Goal: Information Seeking & Learning: Check status

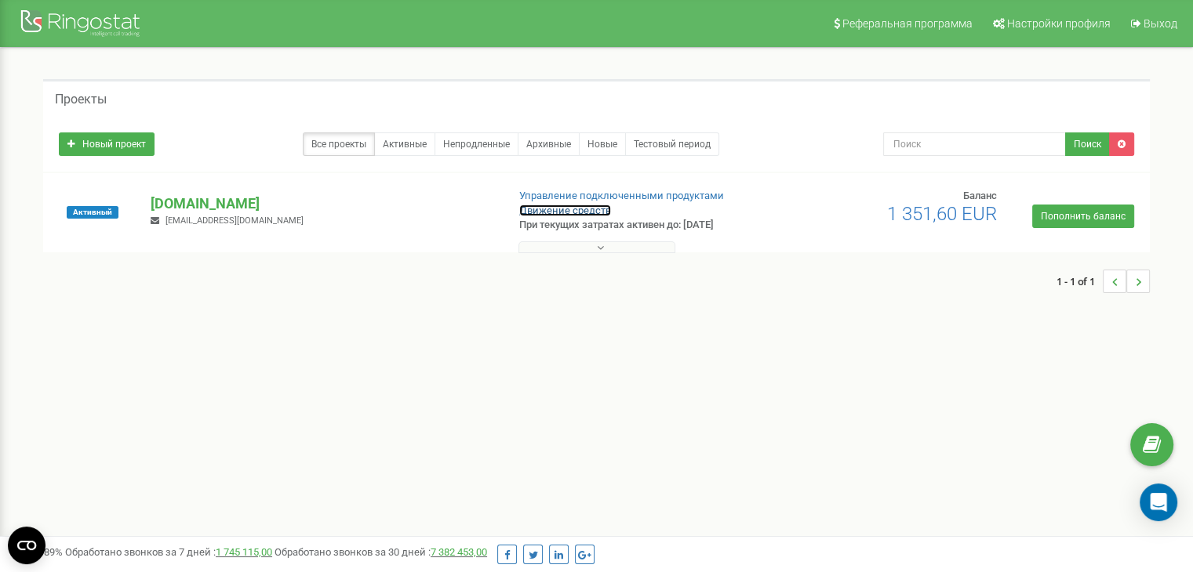
click at [550, 206] on link "Движение средств" at bounding box center [565, 211] width 92 height 12
drag, startPoint x: 197, startPoint y: 205, endPoint x: 245, endPoint y: 220, distance: 50.3
click at [197, 205] on p "[DOMAIN_NAME]" at bounding box center [322, 204] width 343 height 20
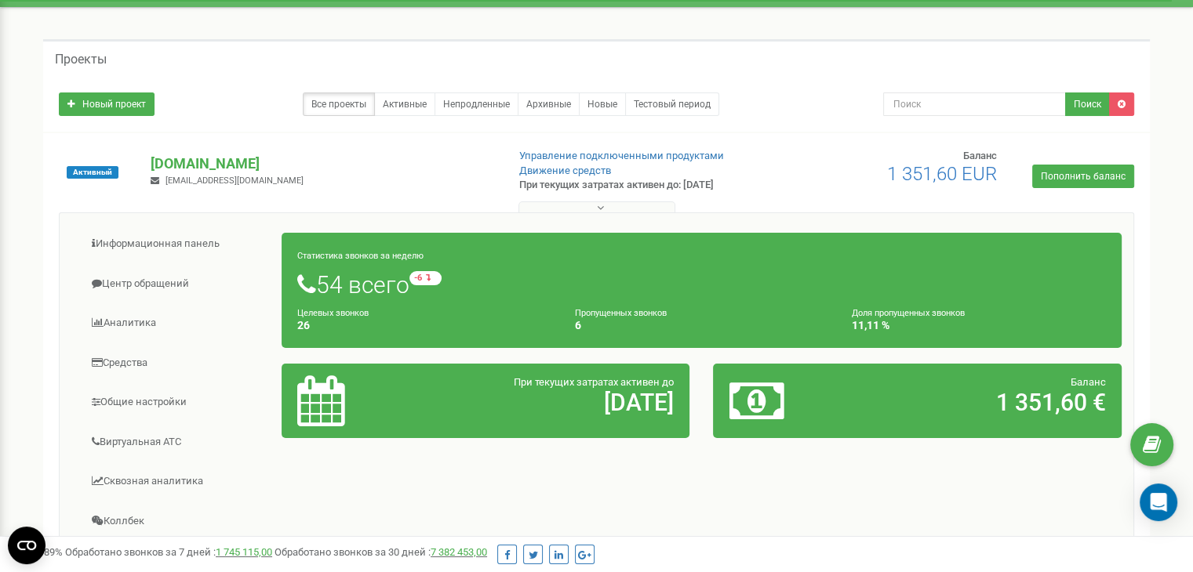
scroll to position [78, 0]
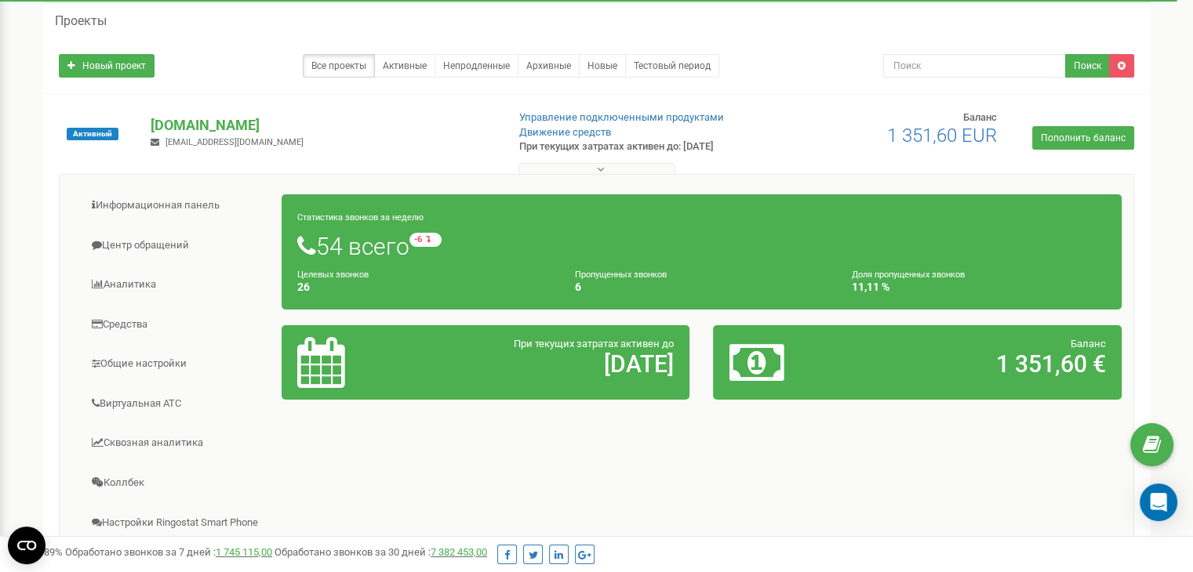
click at [325, 348] on icon at bounding box center [320, 362] width 47 height 51
click at [511, 361] on h2 "30.08.2028" at bounding box center [552, 364] width 243 height 26
click at [631, 368] on h2 "30.08.2028" at bounding box center [552, 364] width 243 height 26
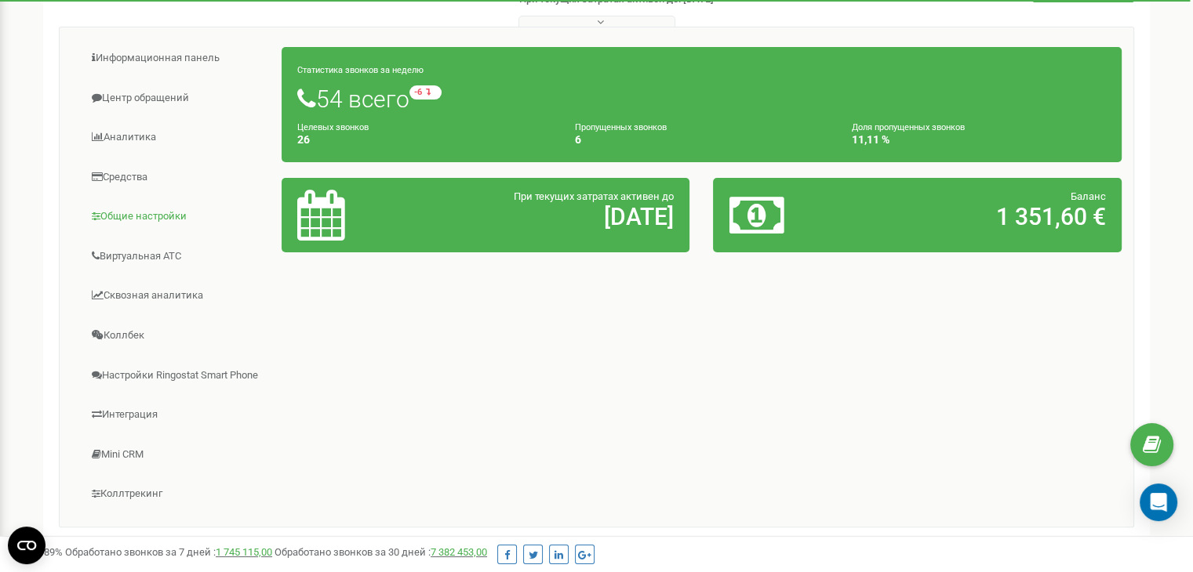
scroll to position [235, 0]
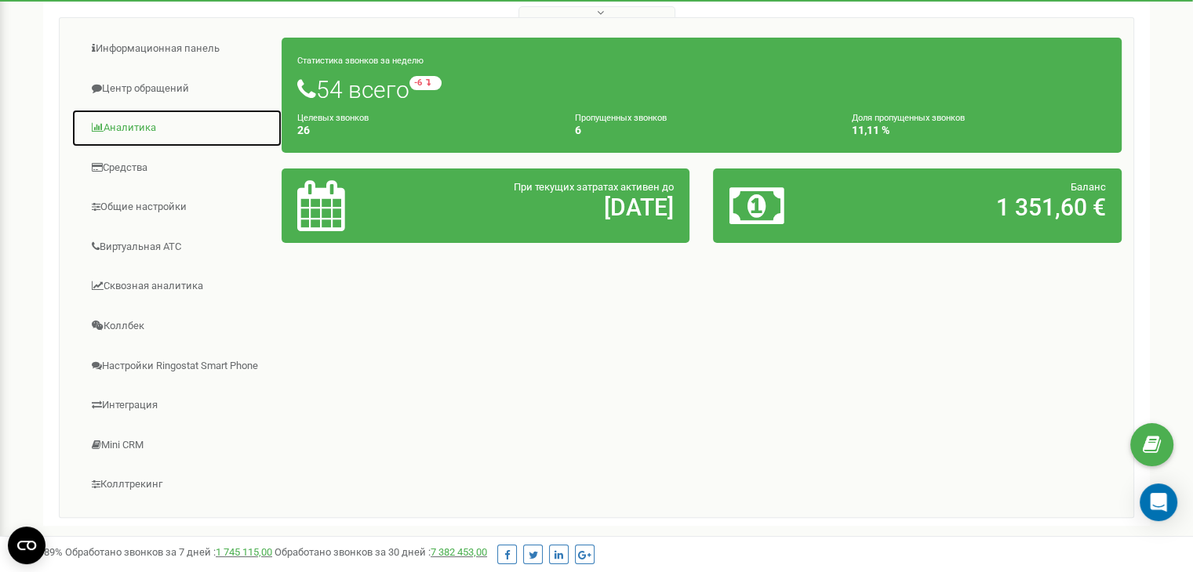
click at [135, 126] on link "Аналитика" at bounding box center [176, 128] width 211 height 38
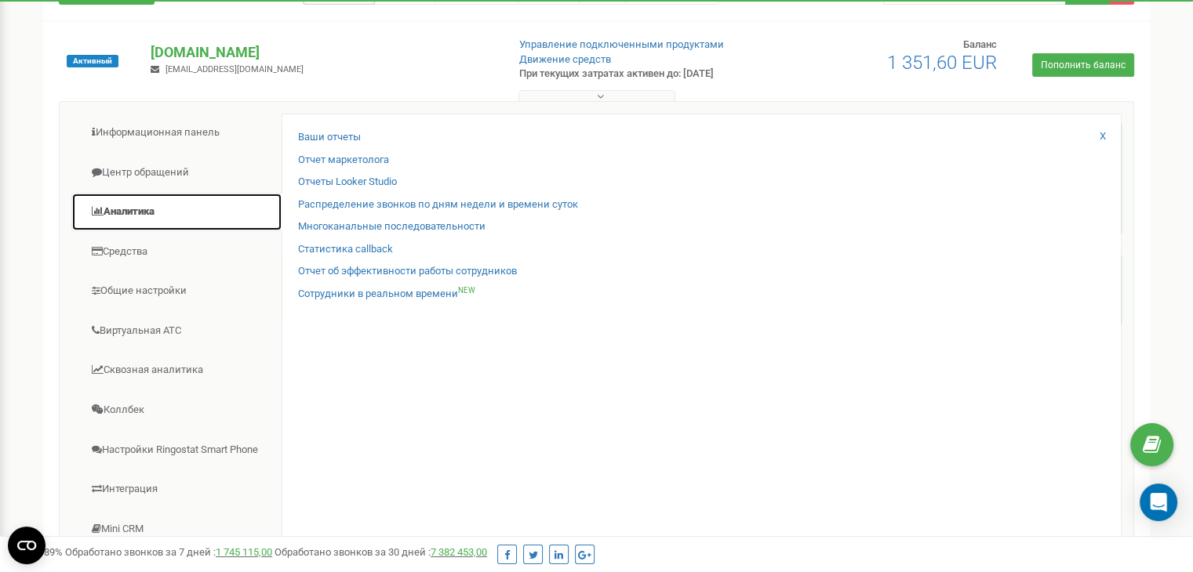
scroll to position [78, 0]
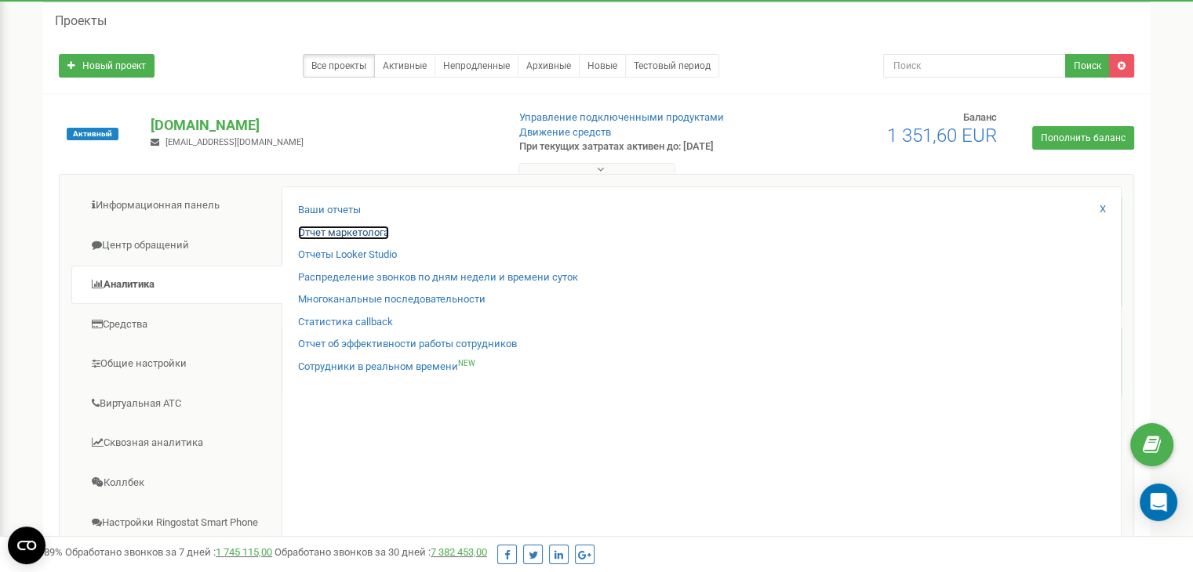
click at [337, 236] on link "Отчет маркетолога" at bounding box center [343, 233] width 91 height 15
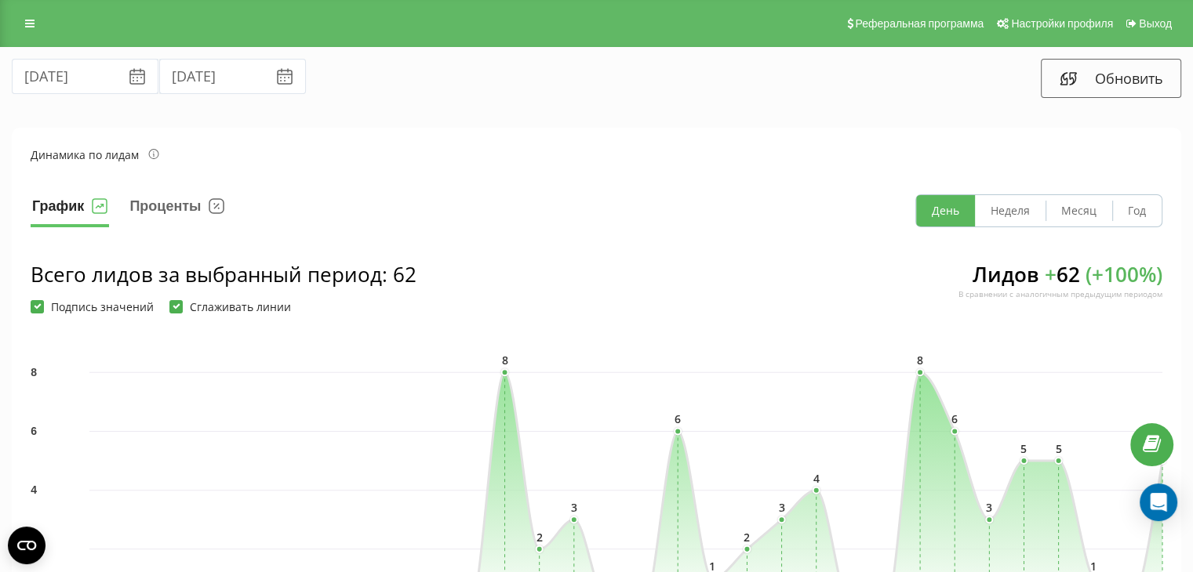
click at [944, 215] on button "День" at bounding box center [945, 210] width 59 height 31
click at [932, 167] on section "Динамика по лидам График Проценты День Неделя Месяц Год Всего лидов за выбранны…" at bounding box center [596, 396] width 1169 height 536
click at [1085, 199] on button "Месяц" at bounding box center [1078, 210] width 67 height 31
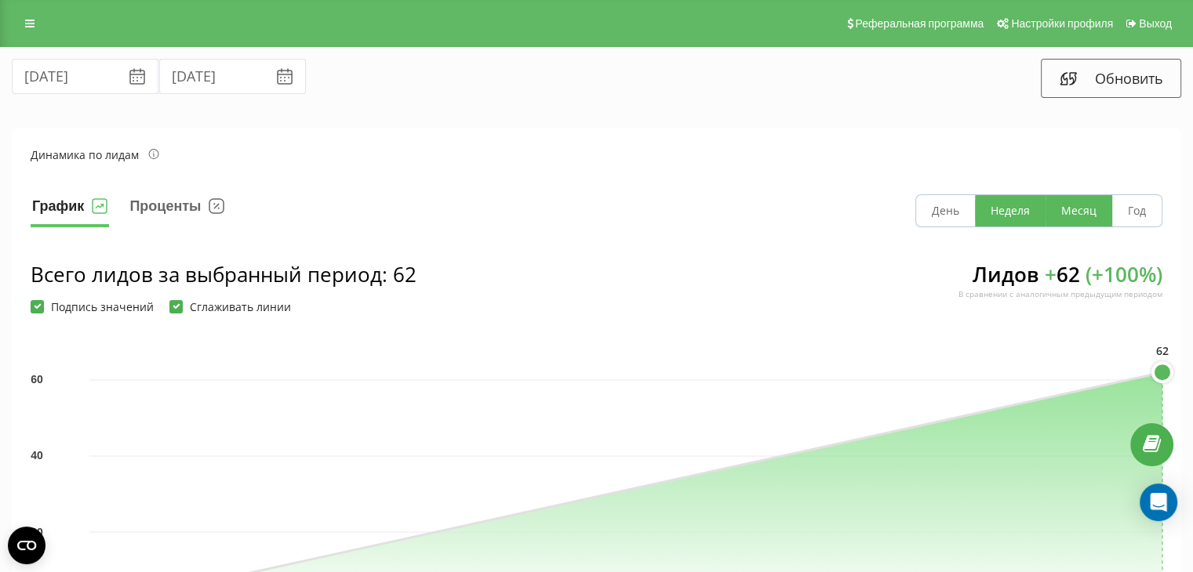
click at [1027, 220] on button "Неделя" at bounding box center [1010, 210] width 71 height 31
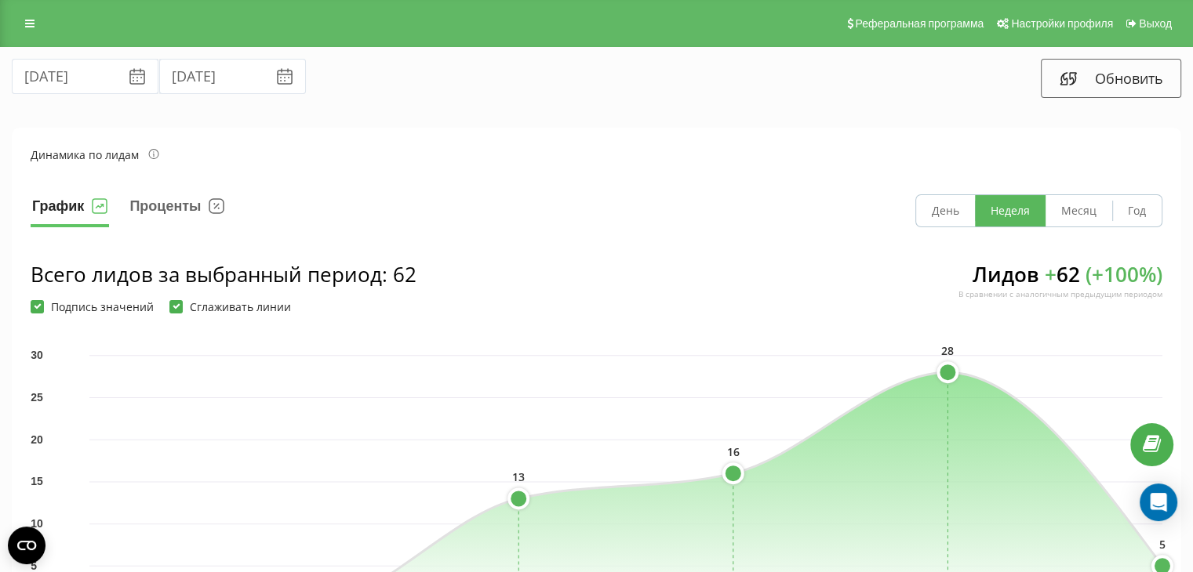
click at [130, 82] on icon at bounding box center [137, 77] width 14 height 13
click at [128, 77] on icon at bounding box center [137, 76] width 19 height 19
click at [159, 75] on input "[DATE]" at bounding box center [232, 76] width 147 height 35
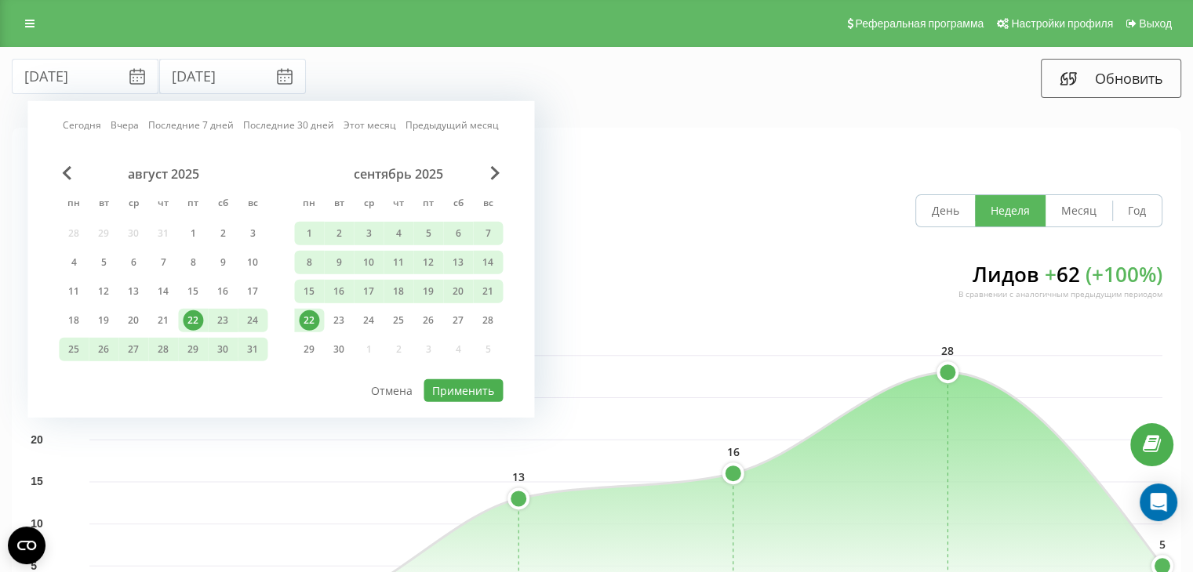
click at [309, 318] on div "22" at bounding box center [309, 321] width 20 height 20
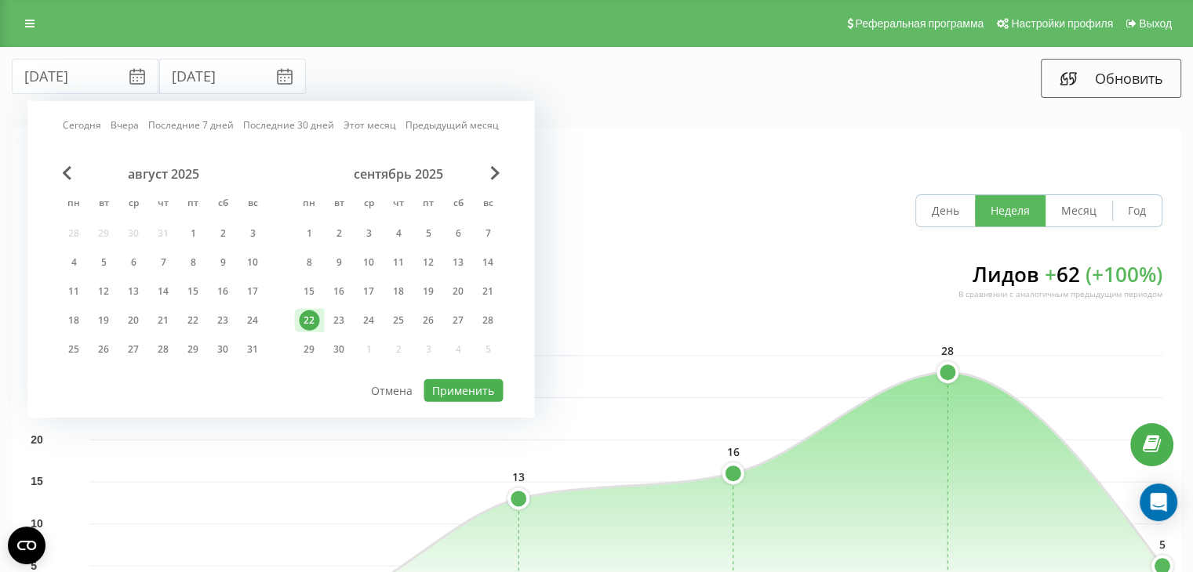
click at [309, 318] on div "22" at bounding box center [309, 321] width 20 height 20
click at [448, 394] on button "Применить" at bounding box center [462, 391] width 79 height 23
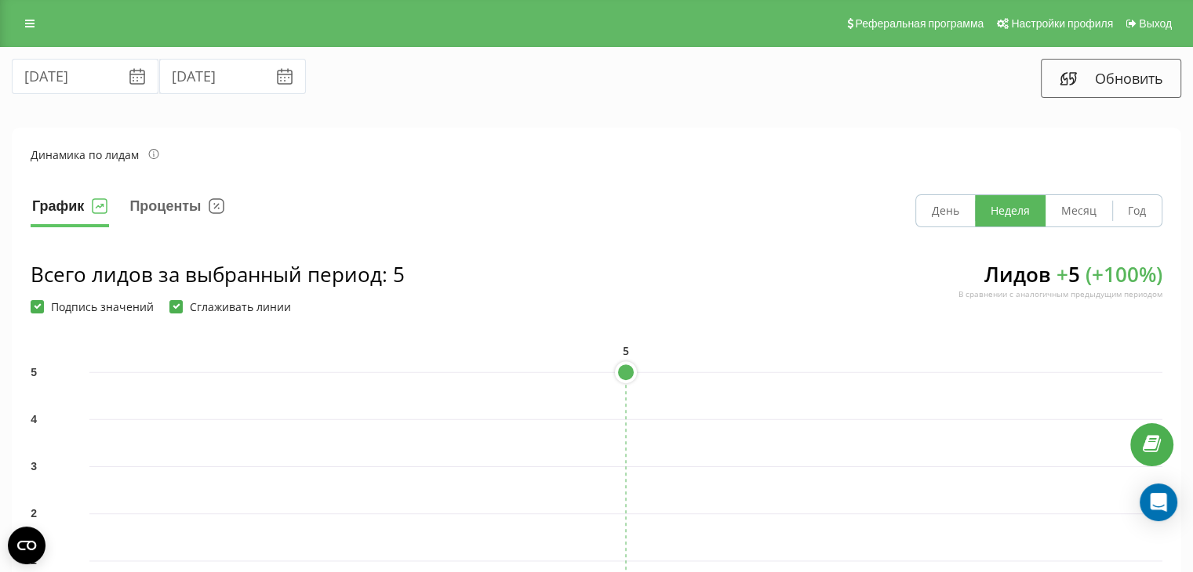
click at [1019, 217] on button "Неделя" at bounding box center [1010, 210] width 71 height 31
click at [1022, 216] on button "Неделя" at bounding box center [1010, 210] width 71 height 31
click at [128, 82] on icon at bounding box center [137, 76] width 19 height 19
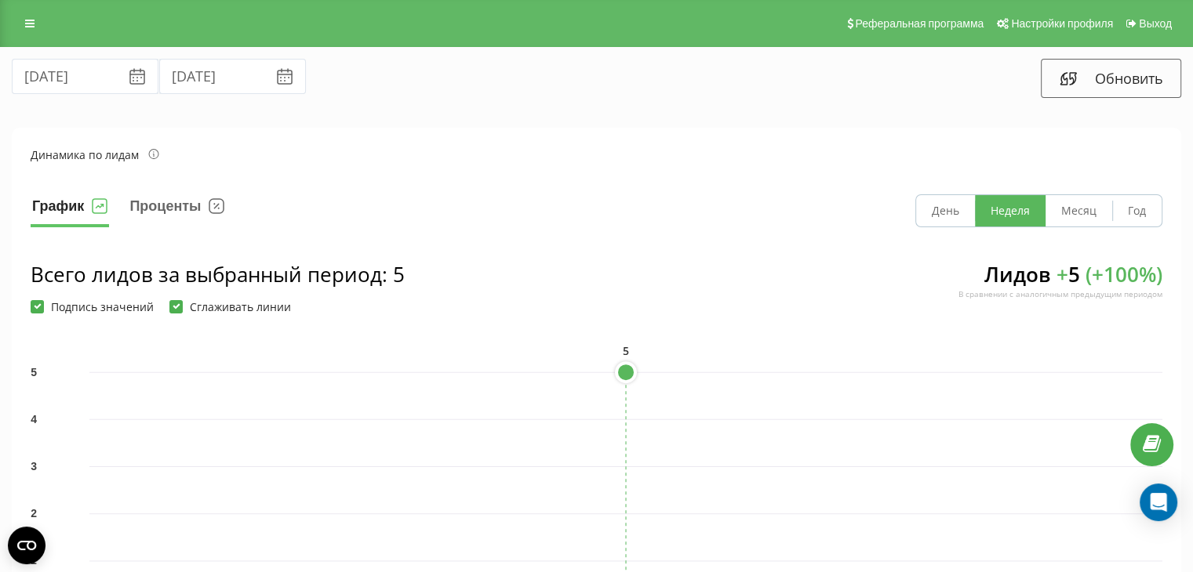
drag, startPoint x: 123, startPoint y: 79, endPoint x: 67, endPoint y: 74, distance: 56.7
click at [128, 79] on icon at bounding box center [137, 76] width 19 height 19
click at [66, 74] on input "[DATE]" at bounding box center [85, 76] width 147 height 35
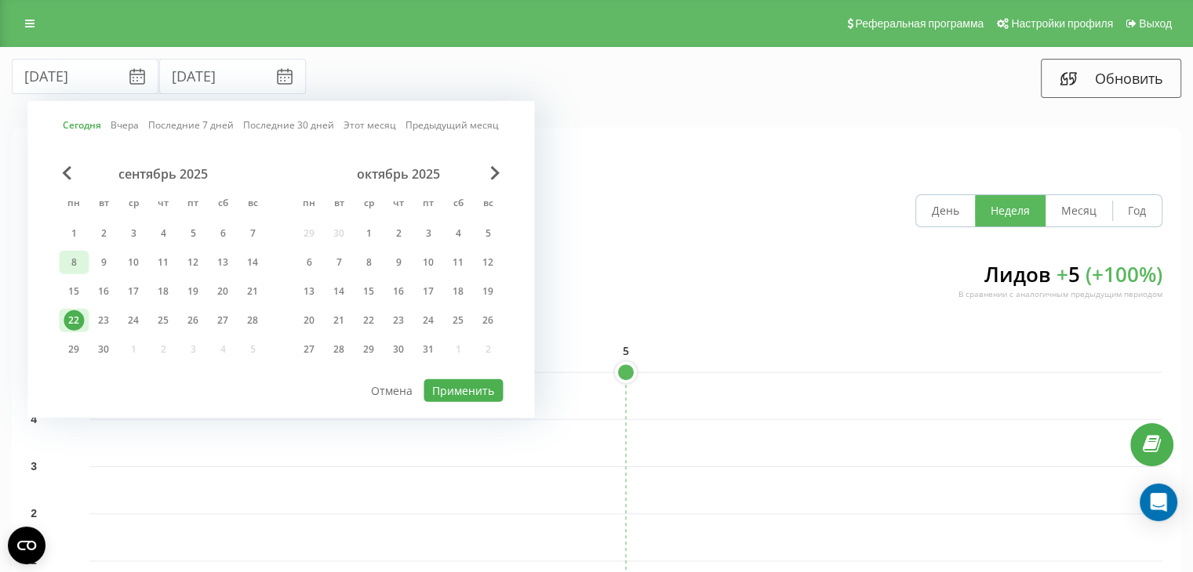
click at [72, 261] on div "8" at bounding box center [74, 263] width 20 height 20
click at [82, 314] on div "22" at bounding box center [74, 321] width 20 height 20
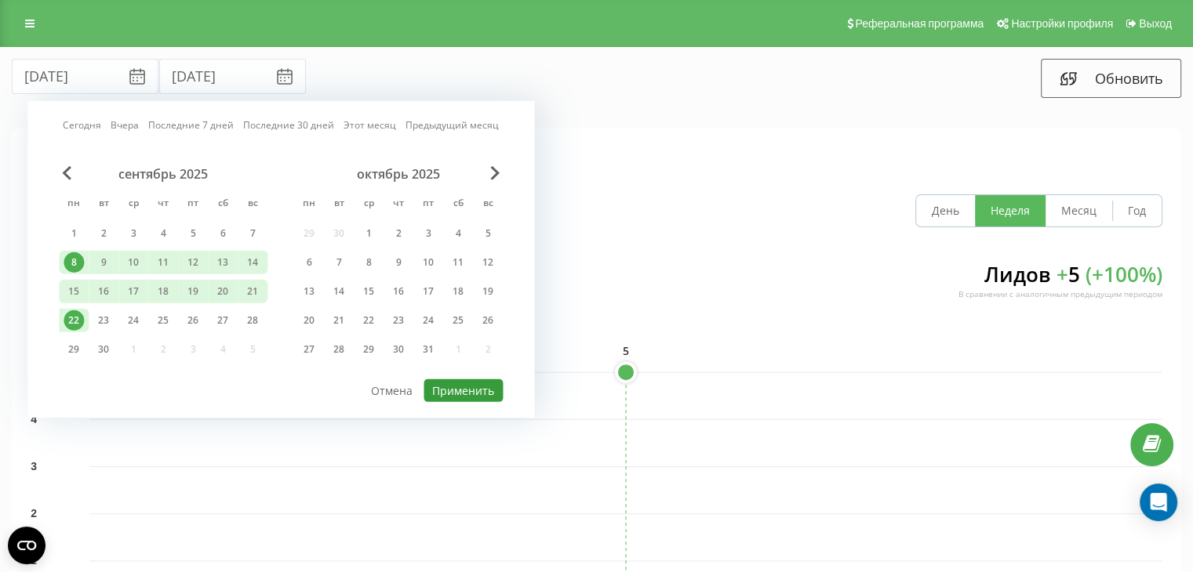
click at [491, 387] on button "Применить" at bounding box center [462, 391] width 79 height 23
type input "[DATE]"
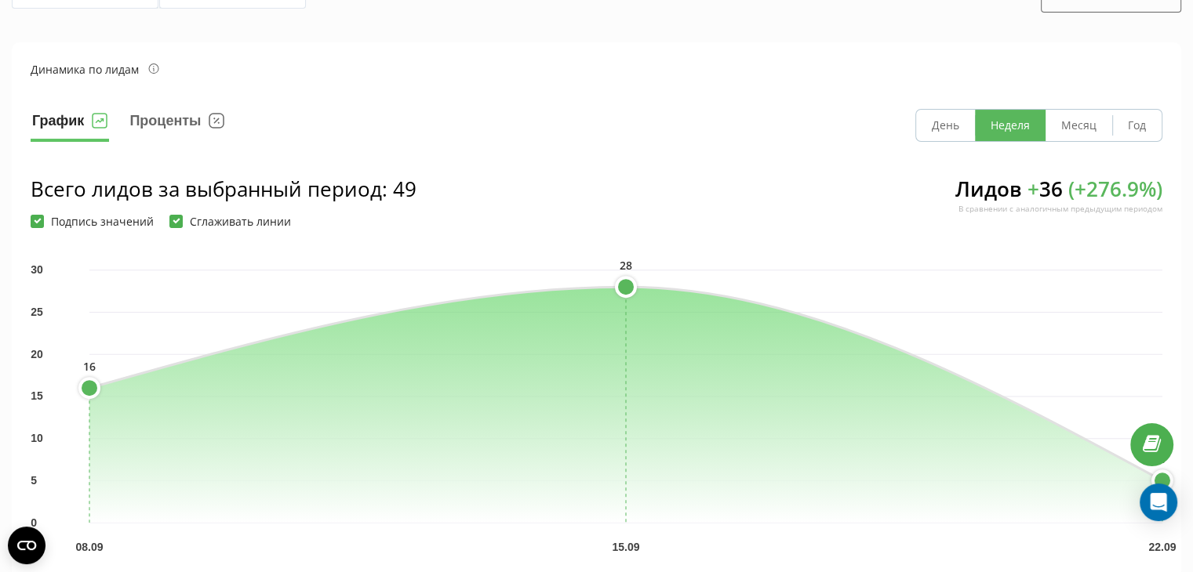
scroll to position [78, 0]
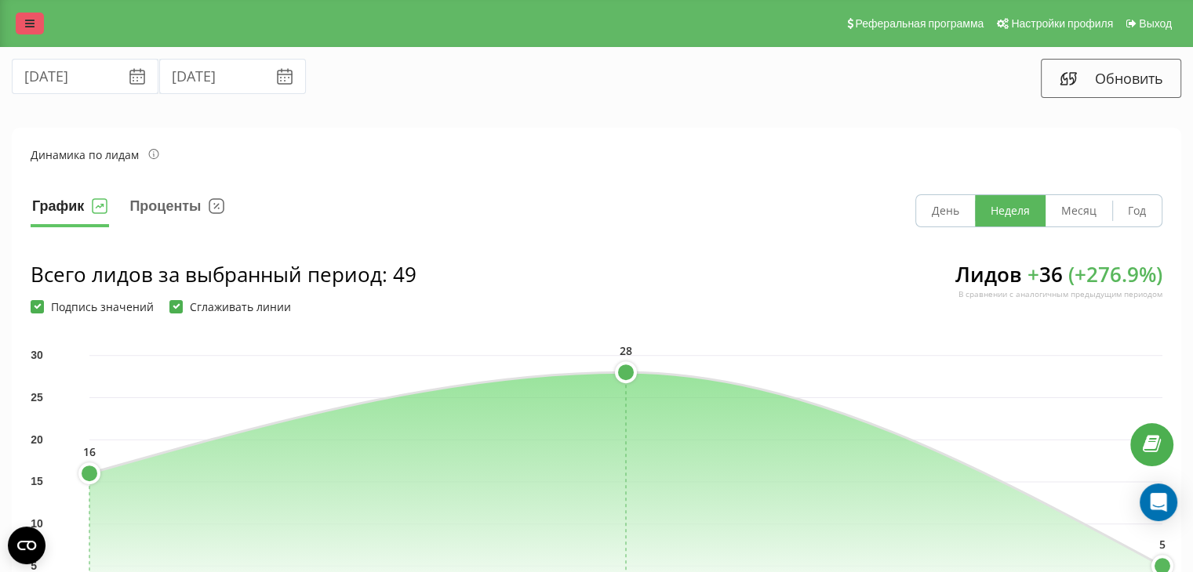
click at [36, 16] on link at bounding box center [30, 24] width 28 height 22
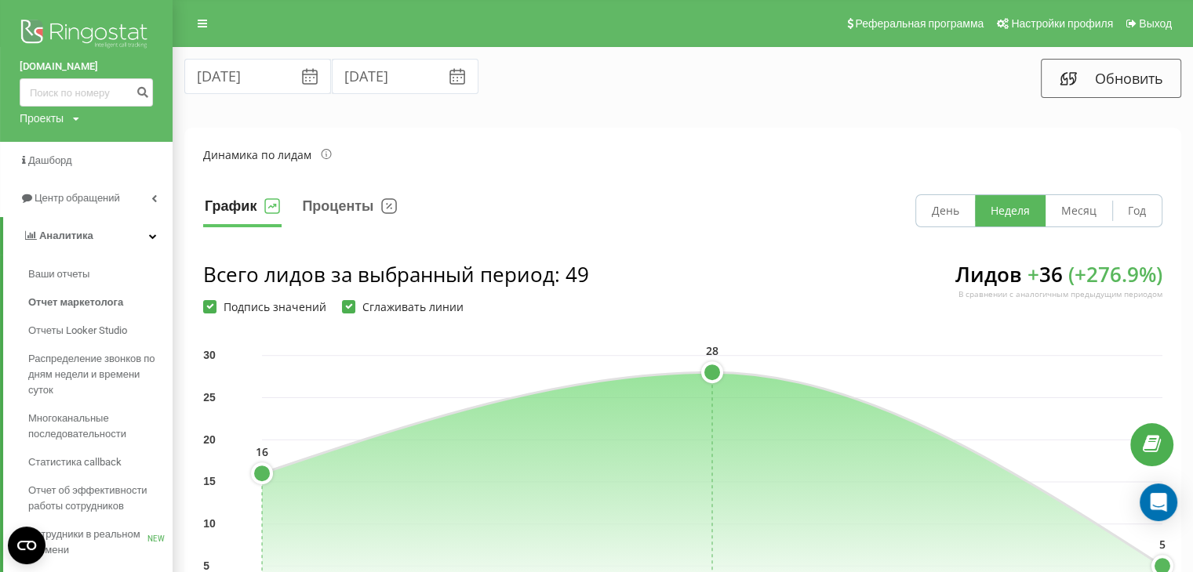
click at [233, 103] on div "[DATE] [DATE] Обновить" at bounding box center [682, 78] width 1019 height 61
click at [232, 73] on input "[DATE]" at bounding box center [257, 76] width 147 height 35
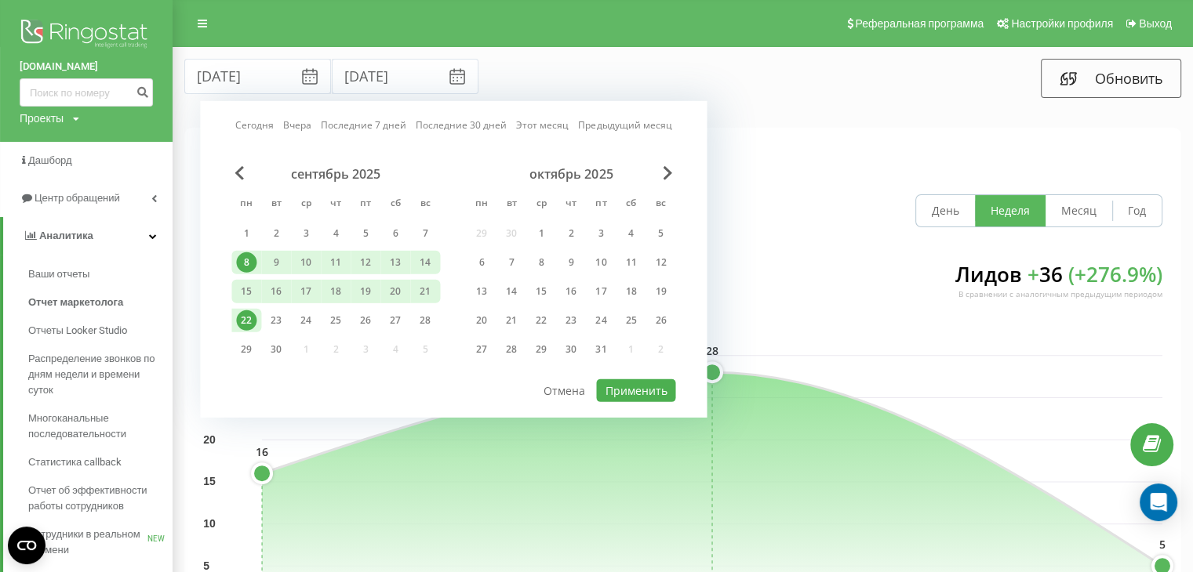
click at [778, 173] on section "Динамика по лидам График Проценты День Неделя Месяц Год Всего лидов за выбранны…" at bounding box center [682, 396] width 997 height 536
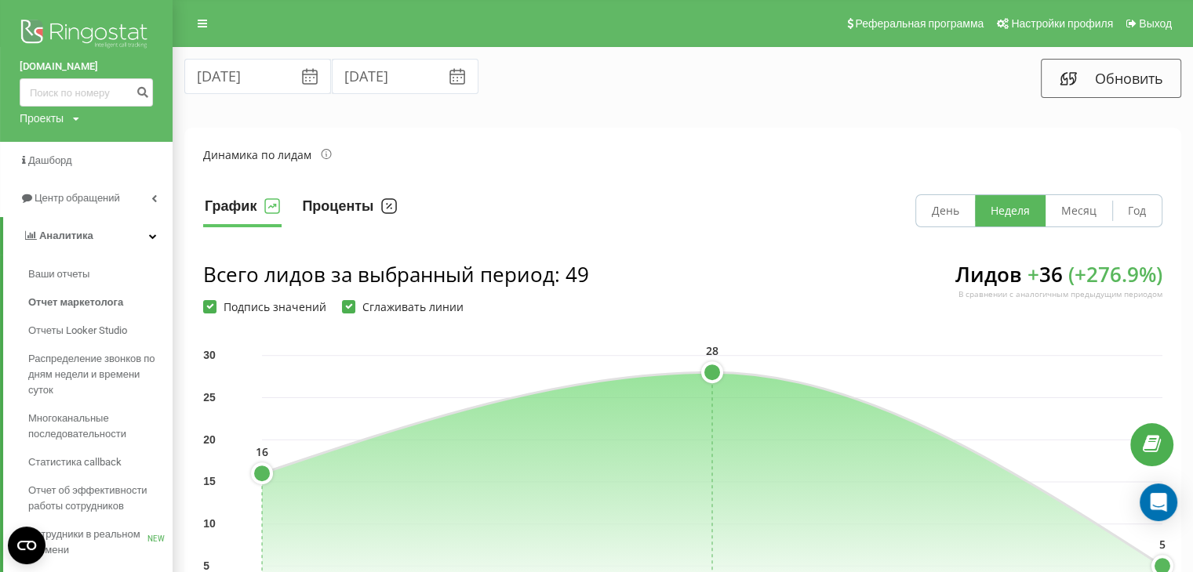
click at [378, 201] on button "Проценты" at bounding box center [349, 210] width 98 height 33
click at [238, 217] on button "График" at bounding box center [242, 210] width 78 height 33
click at [111, 274] on link "Ваши отчеты" at bounding box center [100, 274] width 144 height 28
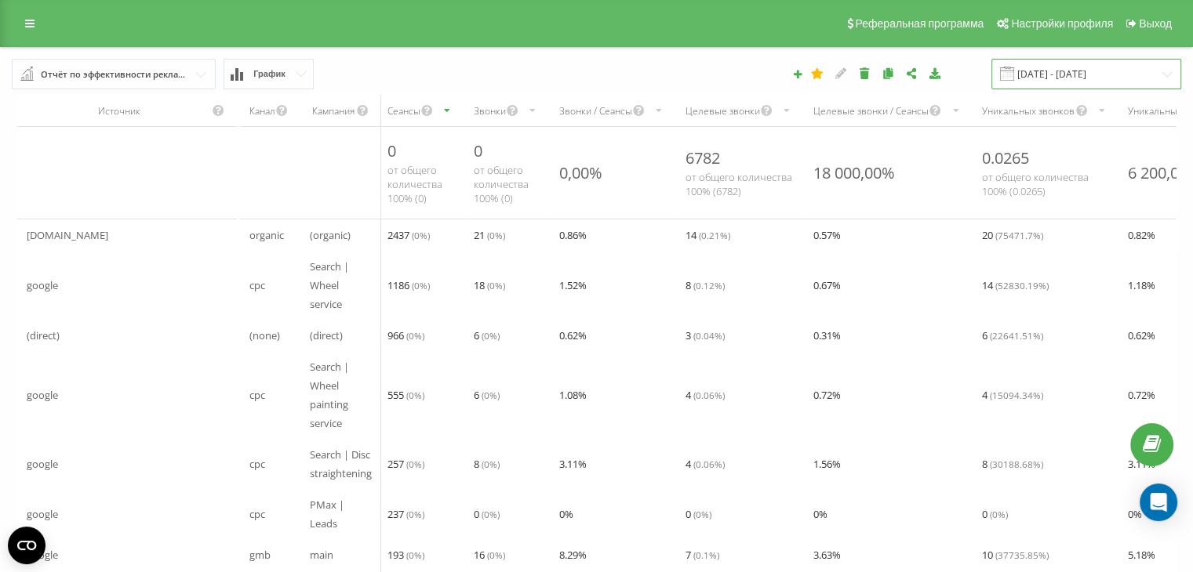
click at [1030, 66] on input "22.08.2025 - 22.09.2025" at bounding box center [1086, 74] width 190 height 31
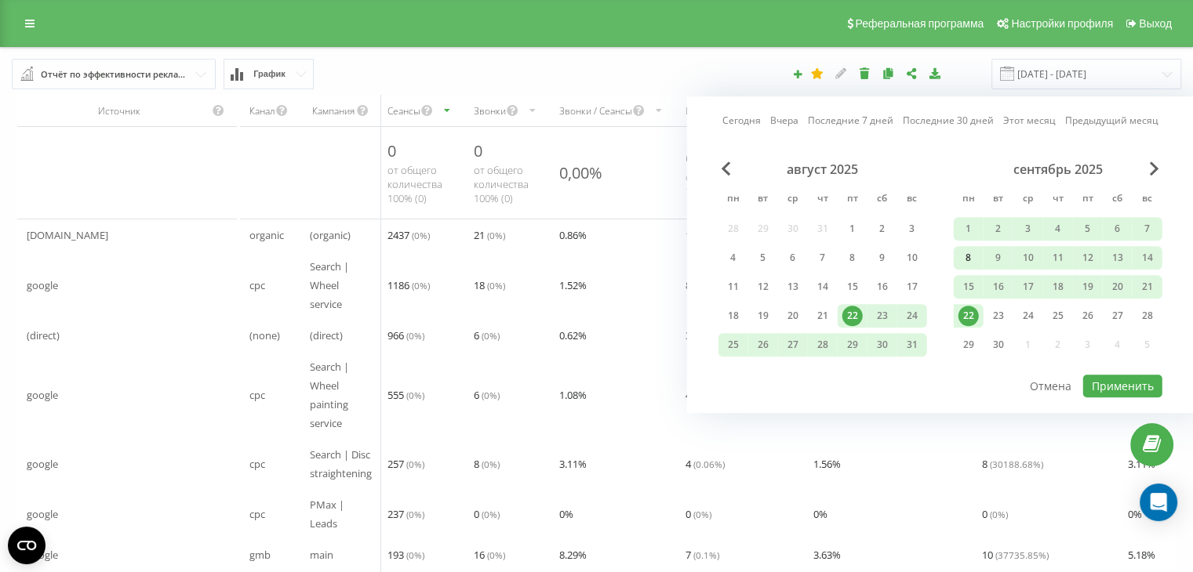
click at [975, 259] on div "8" at bounding box center [968, 258] width 20 height 20
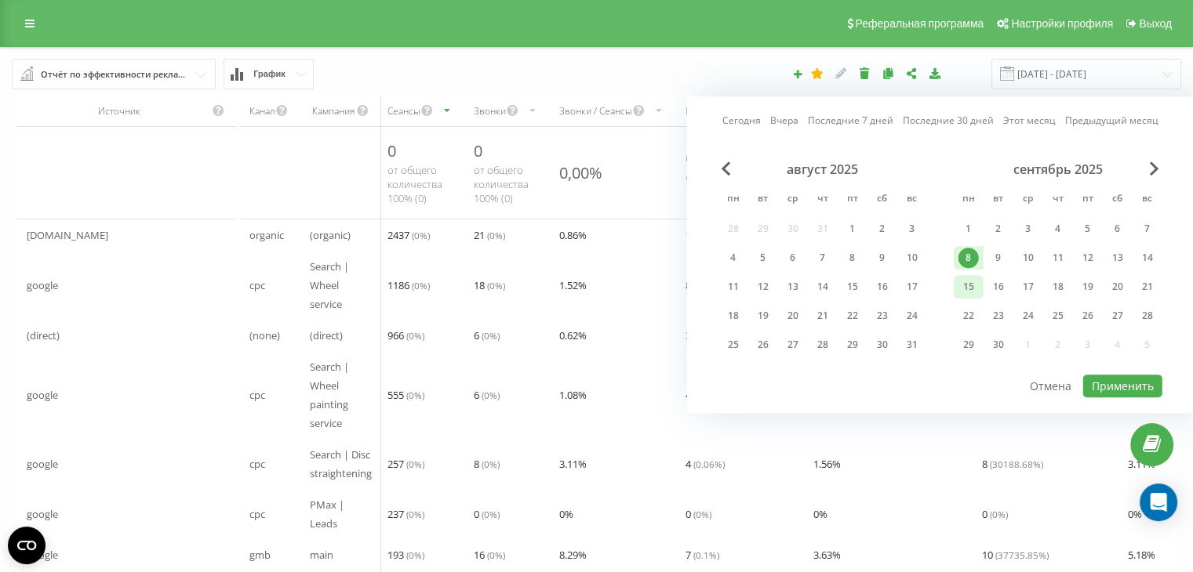
click at [966, 291] on div "15" at bounding box center [968, 287] width 20 height 20
click at [963, 307] on div "22" at bounding box center [968, 316] width 20 height 20
click at [982, 293] on div "15 16 17 18 19 20 21" at bounding box center [1058, 287] width 209 height 24
click at [976, 291] on div "15" at bounding box center [968, 287] width 20 height 20
click at [1143, 389] on button "Применить" at bounding box center [1122, 386] width 79 height 23
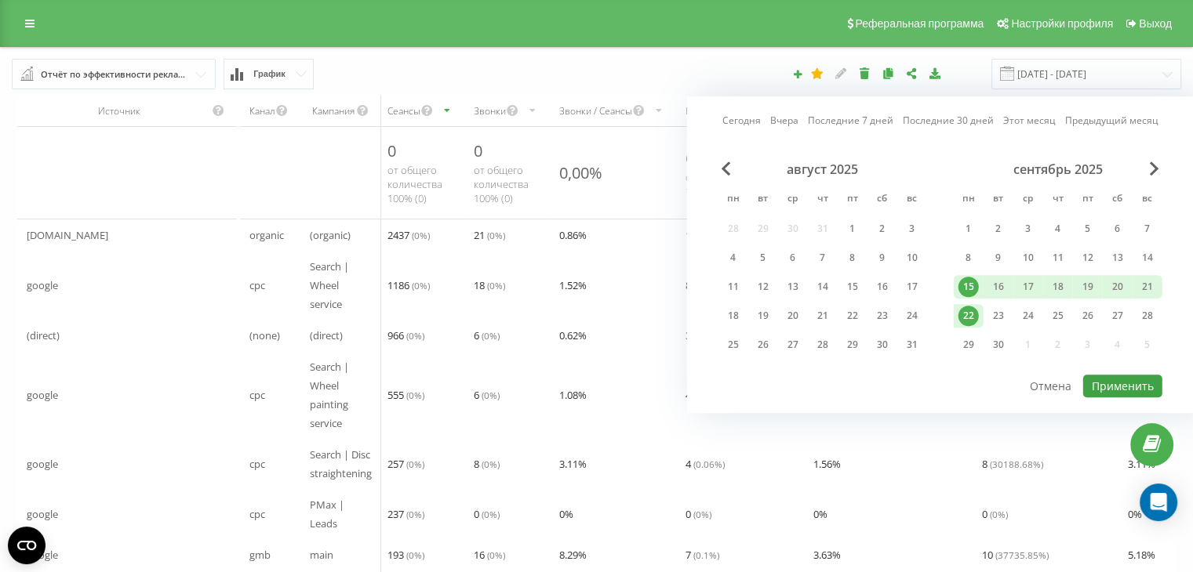
type input "15.09.2025 - 22.09.2025"
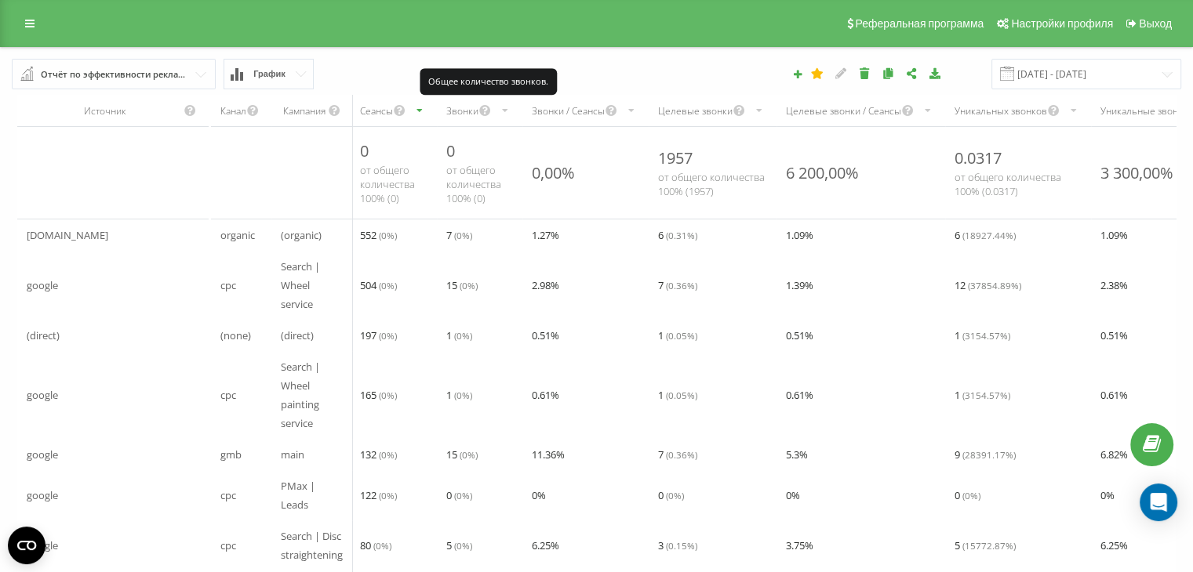
click at [489, 111] on icon "scrollable content" at bounding box center [484, 110] width 13 height 19
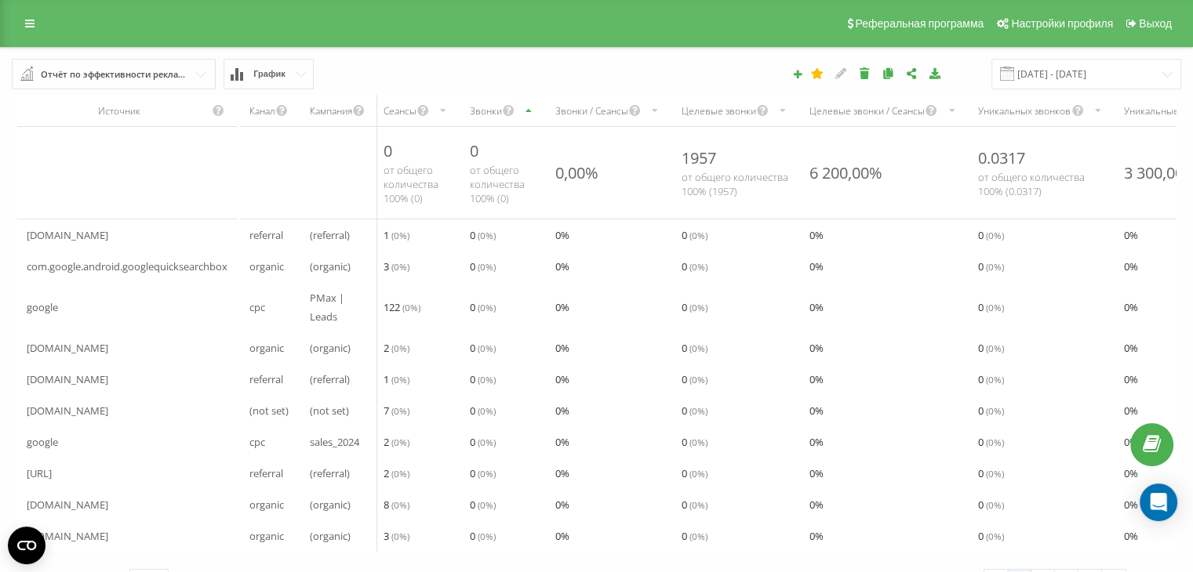
click at [525, 114] on div "Звонки" at bounding box center [502, 110] width 85 height 31
